Goal: Find specific page/section: Find specific page/section

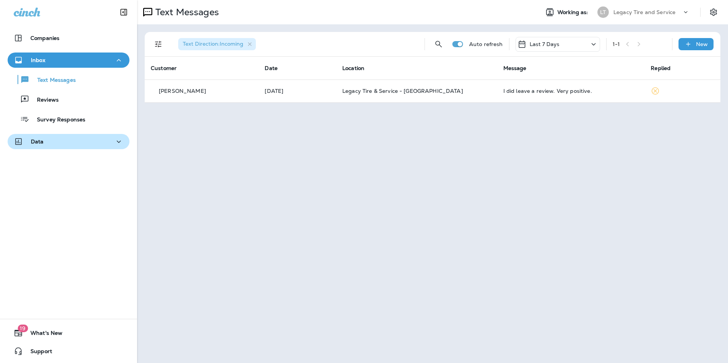
click at [53, 142] on div "Data" at bounding box center [69, 142] width 110 height 10
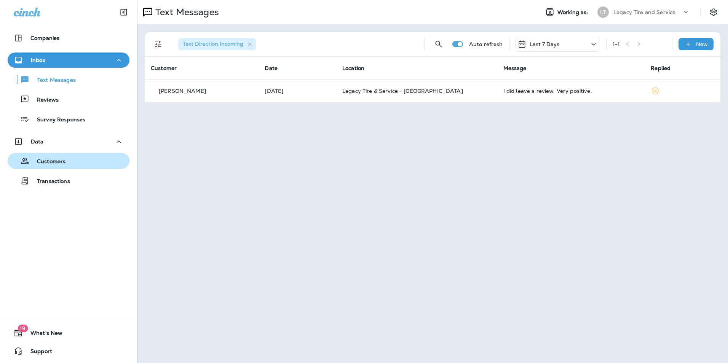
click at [54, 156] on div "Customers" at bounding box center [38, 160] width 55 height 11
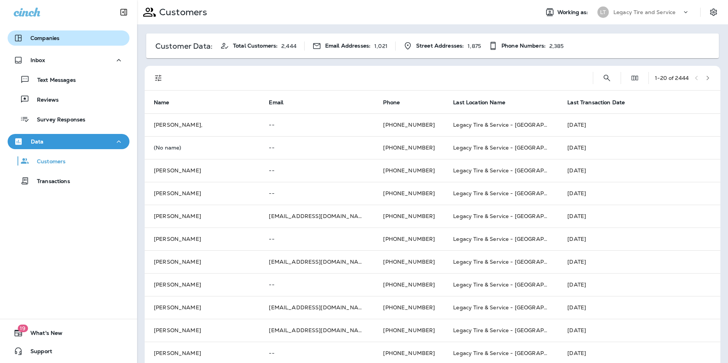
click at [57, 40] on p "Companies" at bounding box center [44, 38] width 29 height 6
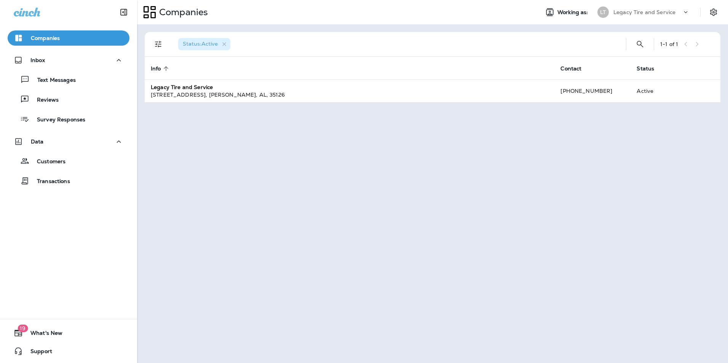
click at [681, 11] on div "Legacy Tire and Service" at bounding box center [647, 11] width 69 height 11
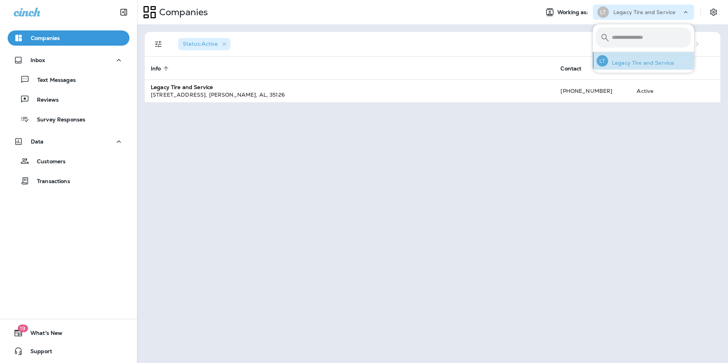
click at [643, 53] on div "LT Legacy Tire and Service" at bounding box center [634, 61] width 83 height 18
click at [284, 103] on div "Status : Active 1 - 1 of 1 Info sorted ascending Contact Status Legacy Tire and…" at bounding box center [432, 193] width 591 height 339
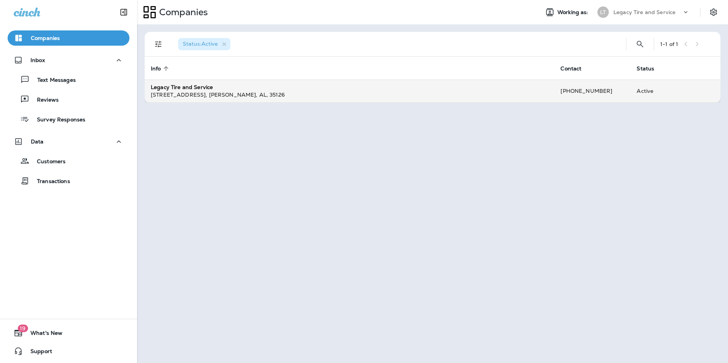
click at [286, 91] on div "[STREET_ADDRESS][PERSON_NAME]" at bounding box center [349, 95] width 397 height 8
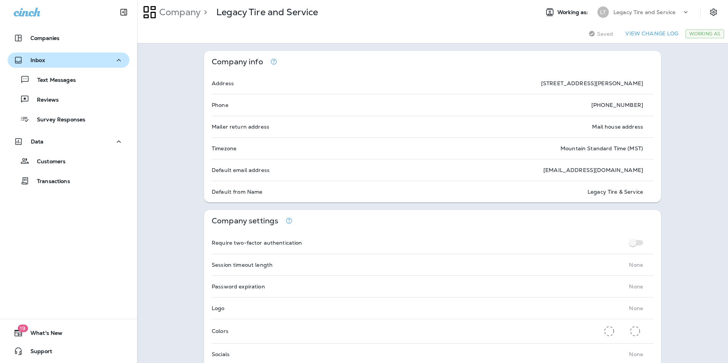
click at [45, 58] on p "Inbox" at bounding box center [37, 60] width 14 height 6
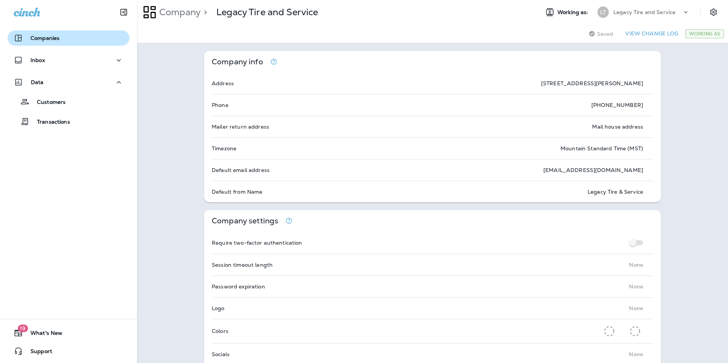
click at [49, 42] on div "Companies" at bounding box center [37, 37] width 46 height 9
